Goal: Information Seeking & Learning: Check status

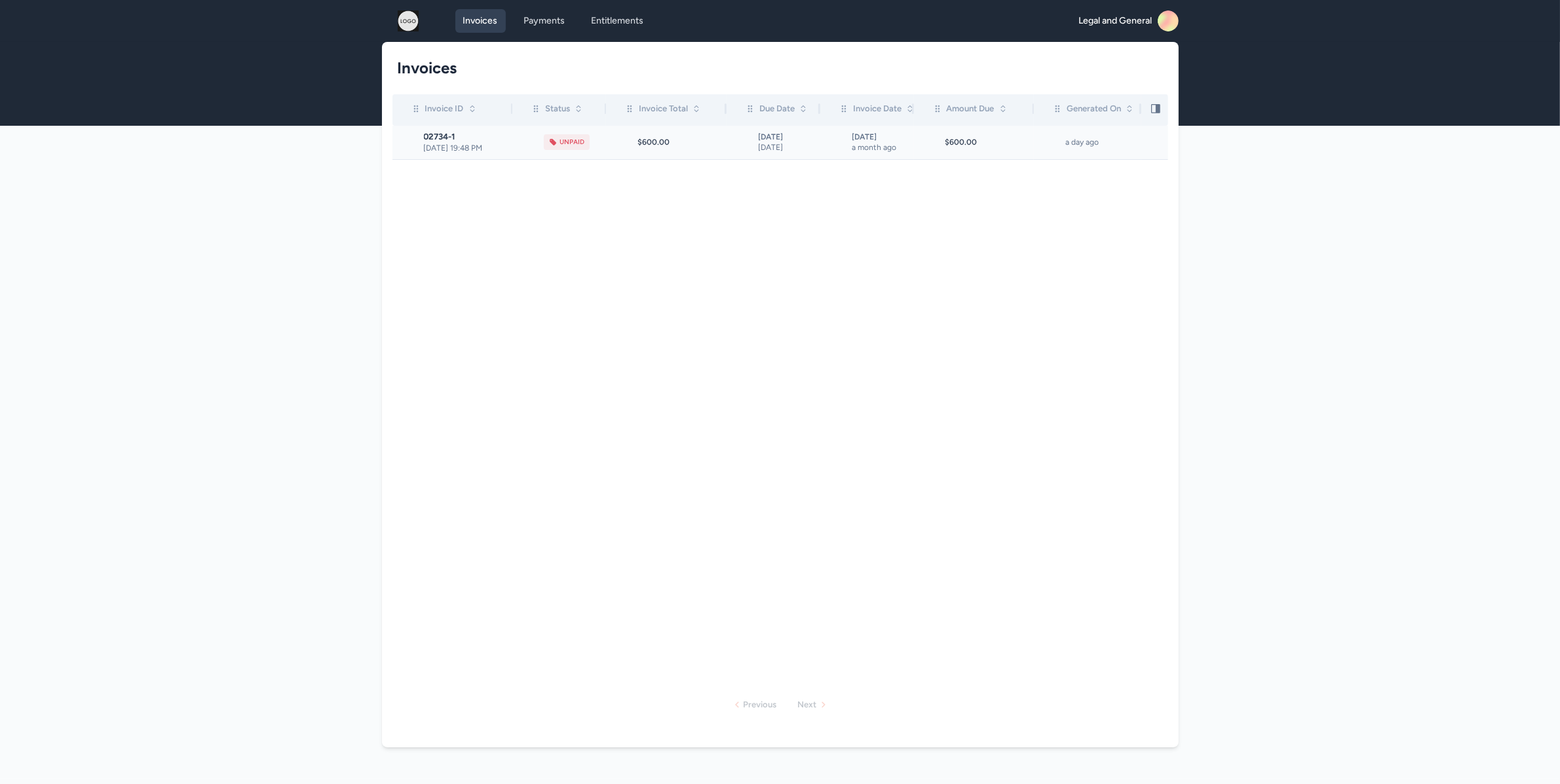
click at [491, 146] on span "[DATE] 19:48 PM" at bounding box center [468, 148] width 89 height 11
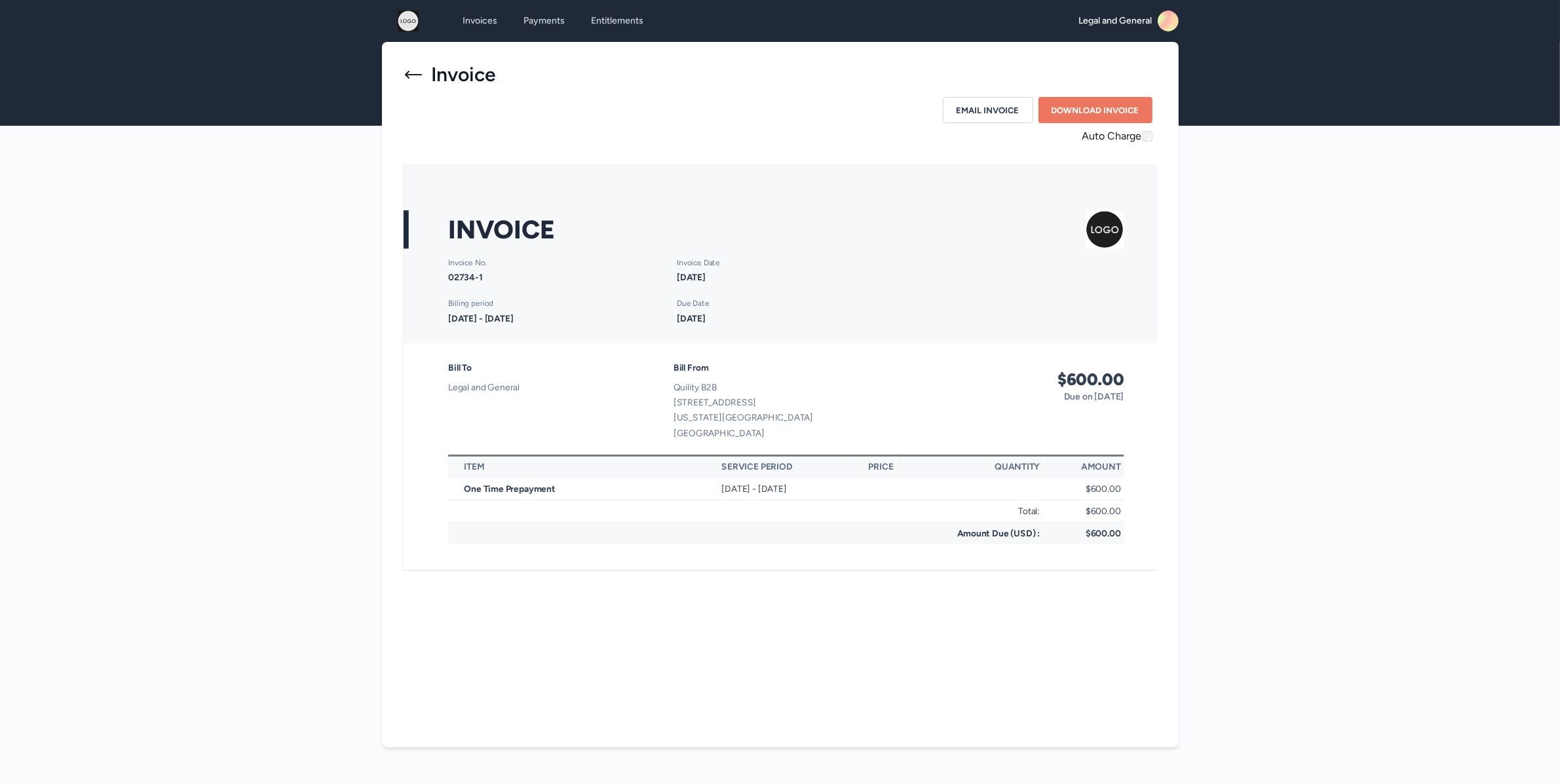
drag, startPoint x: 1064, startPoint y: 135, endPoint x: 1165, endPoint y: 138, distance: 101.0
click at [1165, 138] on div "Invoice Email Invoice Download Invoice Auto Charge" at bounding box center [780, 307] width 797 height 529
click at [411, 73] on icon at bounding box center [413, 75] width 21 height 21
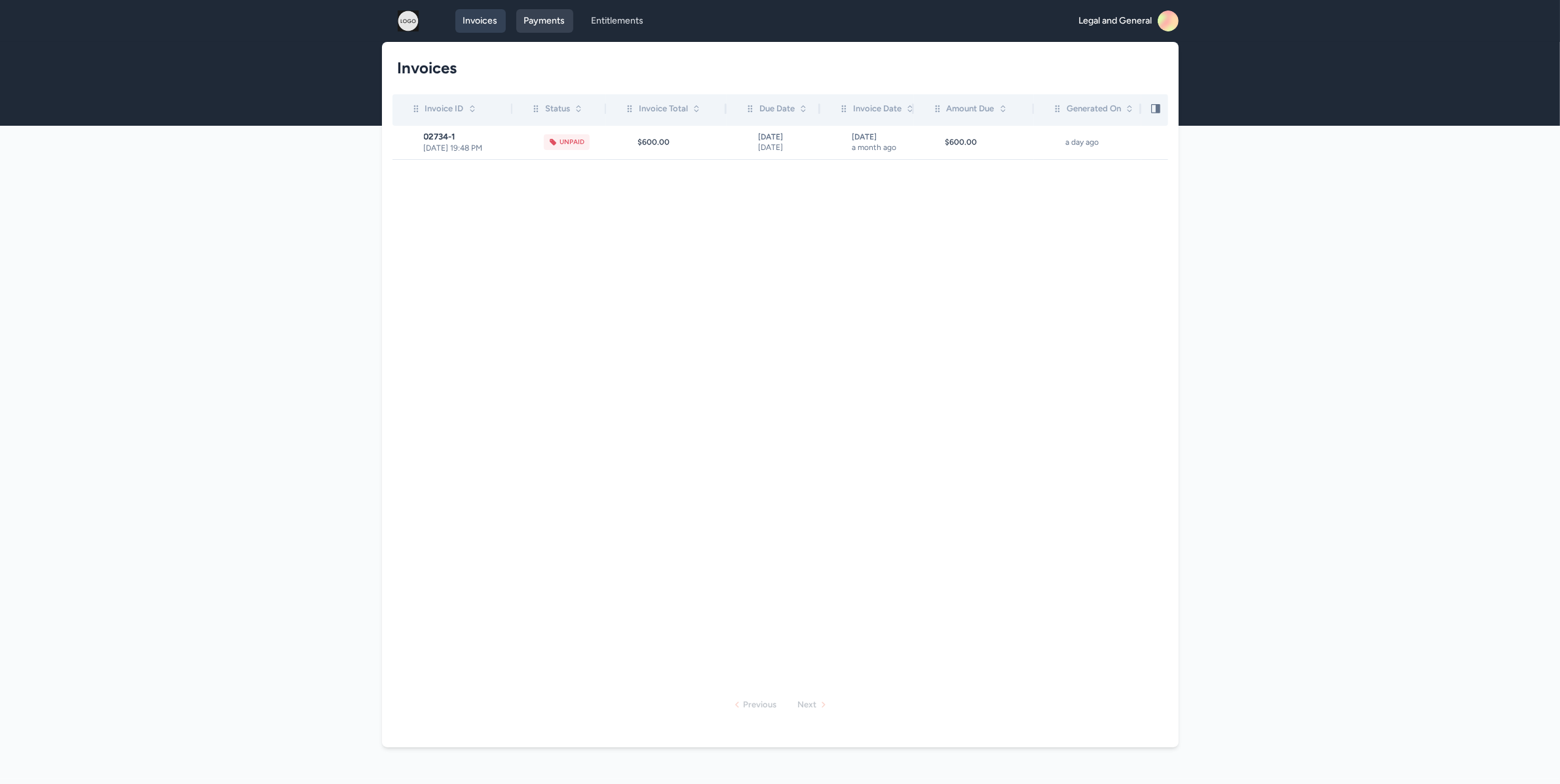
click at [540, 26] on link "Payments" at bounding box center [545, 21] width 57 height 24
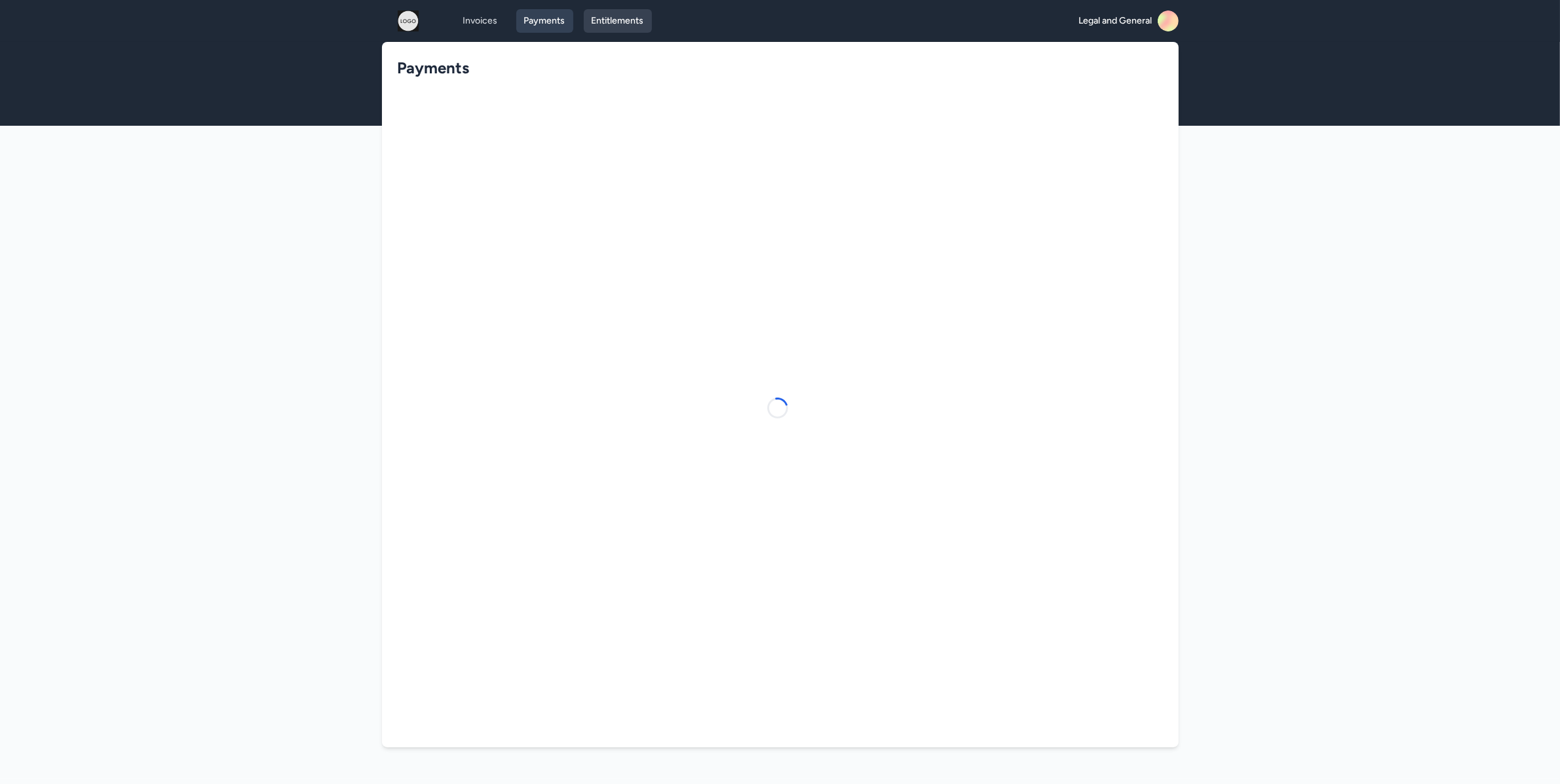
click at [615, 24] on link "Entitlements" at bounding box center [618, 21] width 68 height 24
click at [1100, 116] on span "View Details" at bounding box center [1111, 114] width 59 height 11
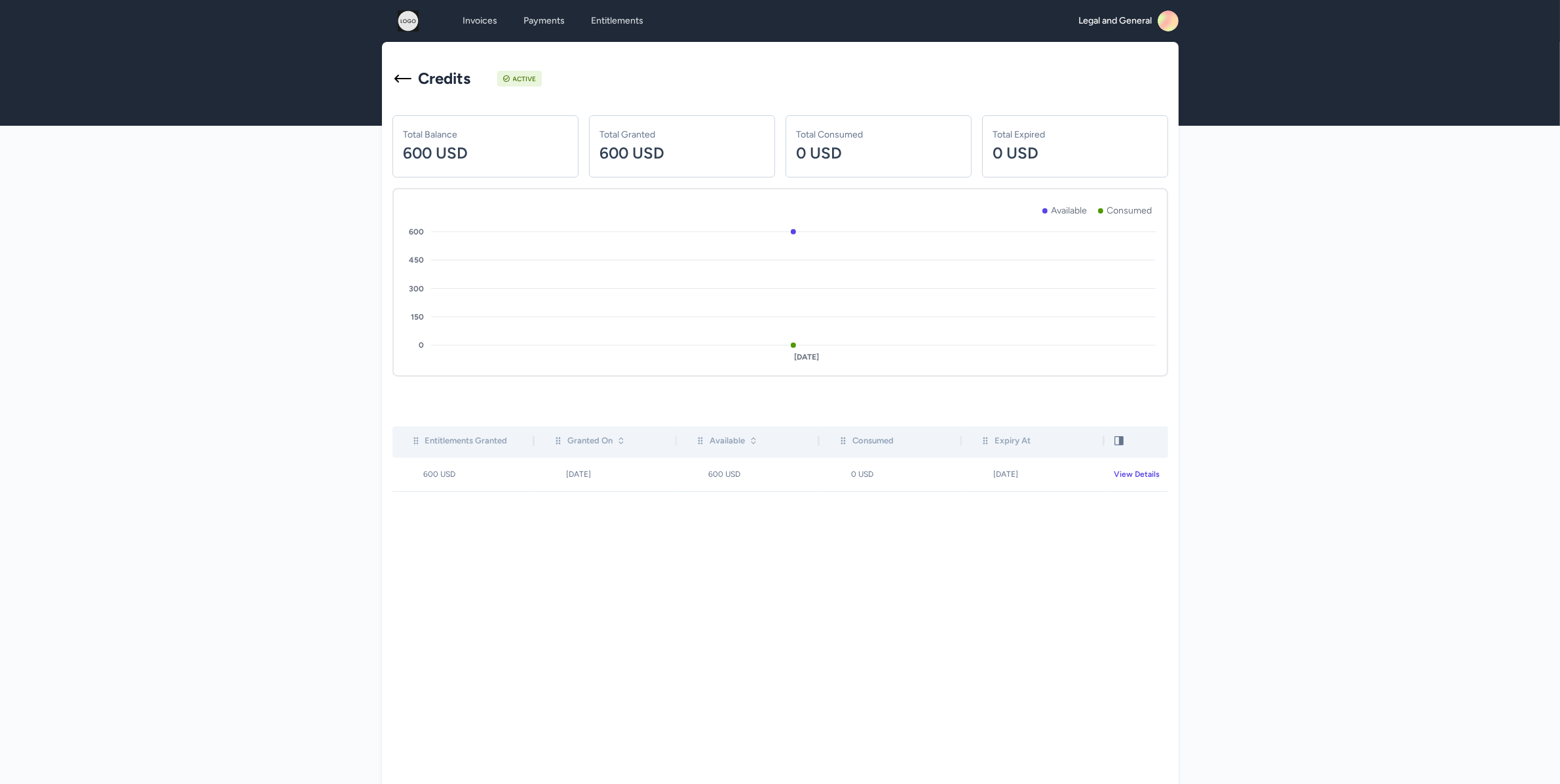
click at [1154, 26] on div "Legal and General" at bounding box center [1129, 21] width 100 height 21
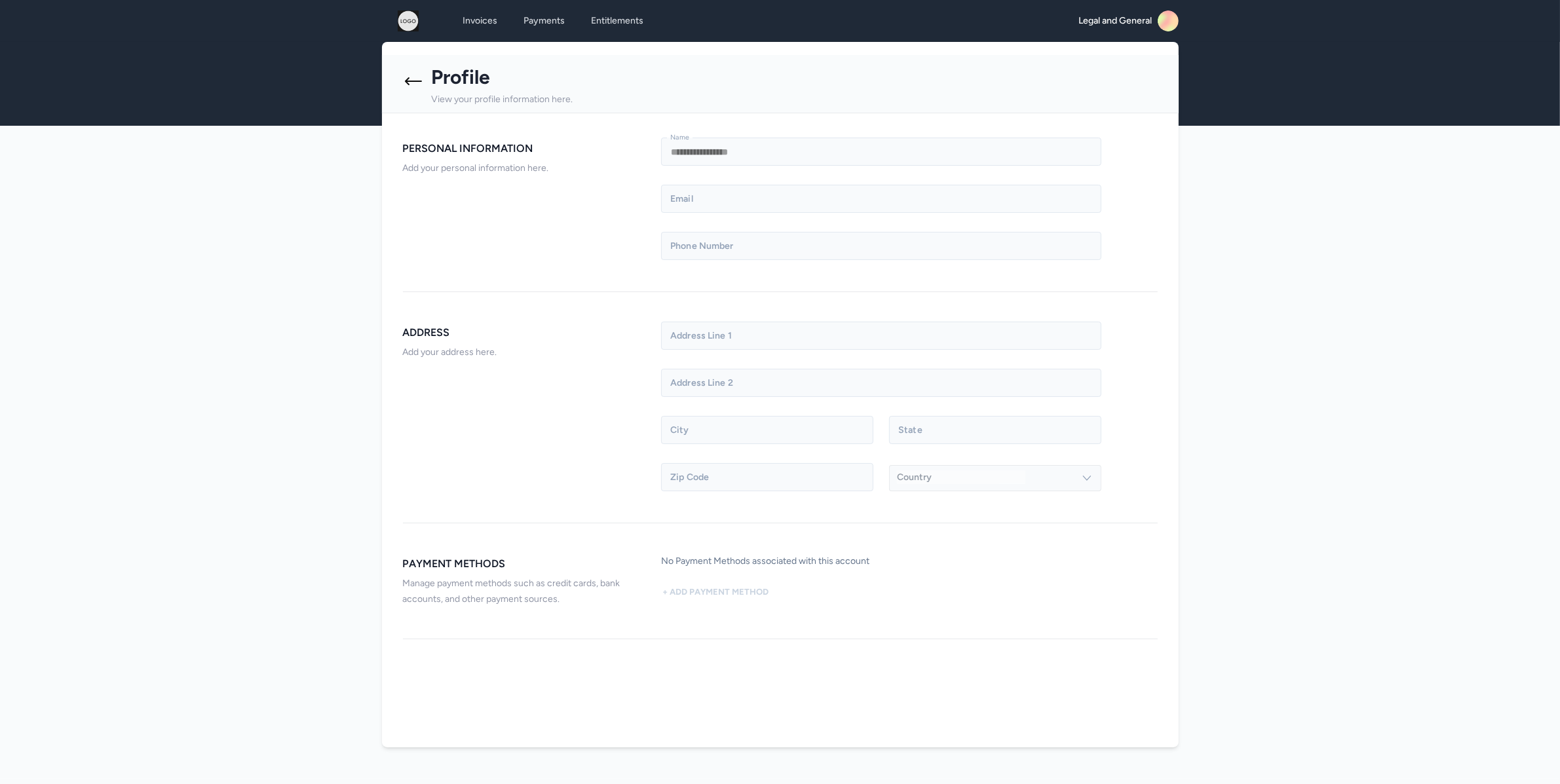
click at [422, 76] on icon at bounding box center [413, 81] width 21 height 21
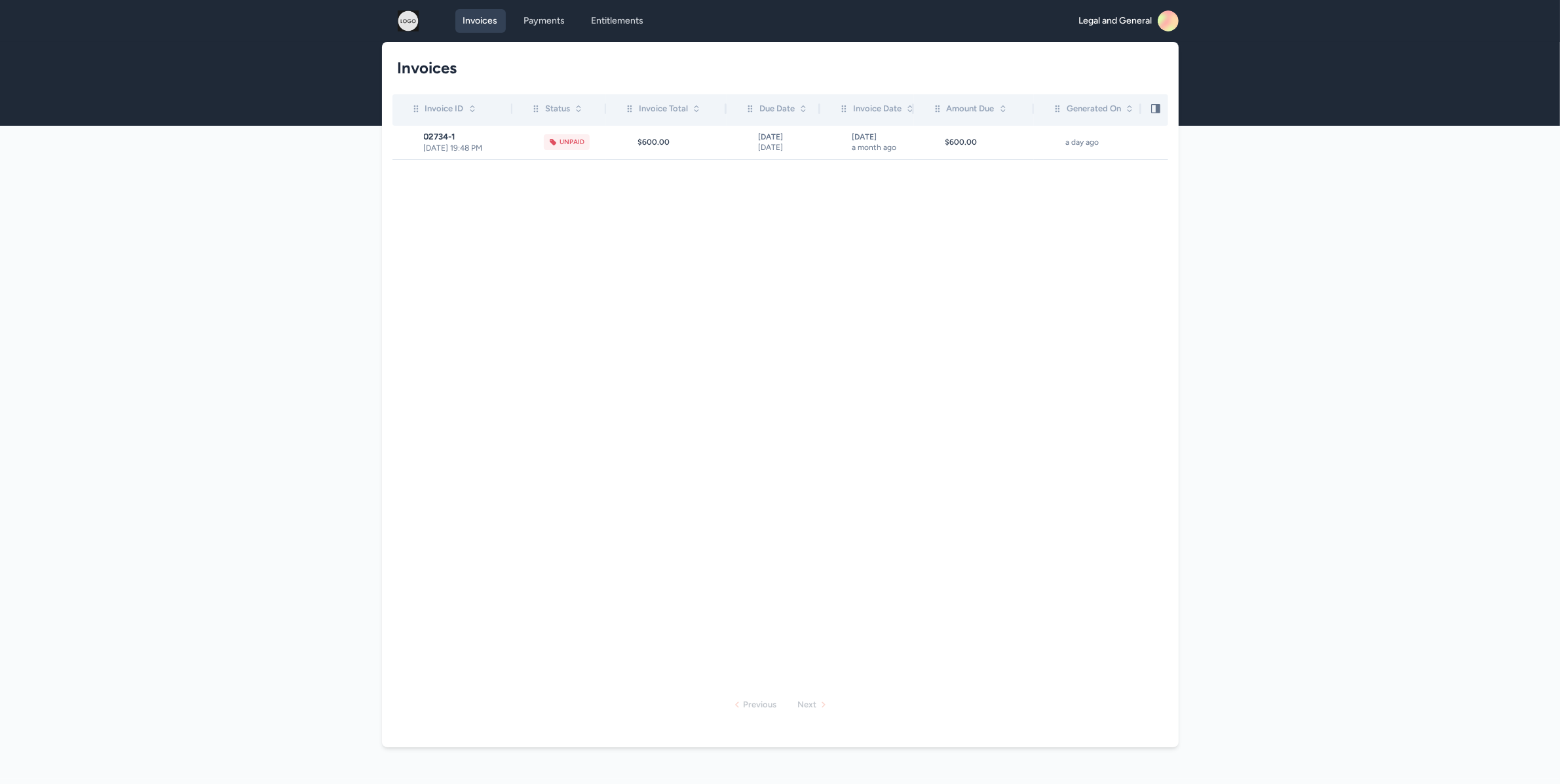
click at [479, 24] on link "Invoices" at bounding box center [480, 21] width 51 height 24
click at [430, 217] on div "Invoice ID Status Invoice Total Due Date Invoice Date Amount Due Generated On 0…" at bounding box center [780, 391] width 776 height 594
click at [308, 11] on nav "Invoices Payments Entitlements Legal and General Open main menu" at bounding box center [780, 21] width 1560 height 42
click at [270, 162] on main "Invoices Invoice ID Status Invoice Total Due Date Invoice Date Amount Due Gener…" at bounding box center [780, 410] width 1560 height 737
